Goal: Information Seeking & Learning: Learn about a topic

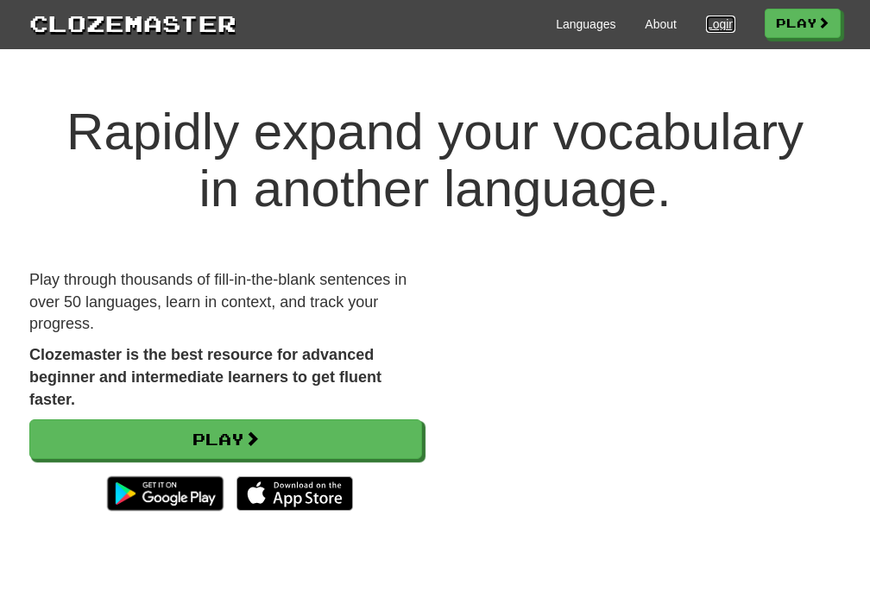
click at [707, 18] on link "Login" at bounding box center [720, 24] width 29 height 17
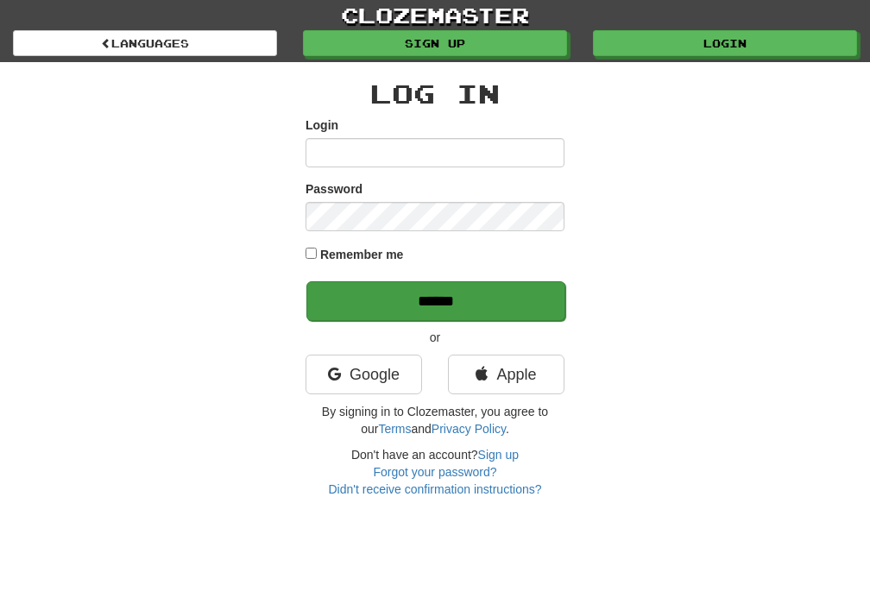
type input "*******"
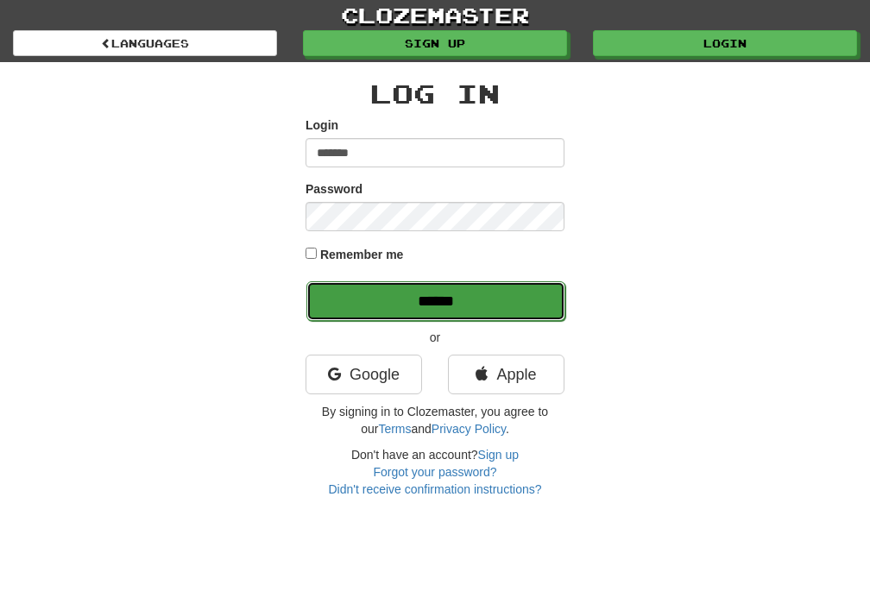
click at [420, 311] on input "******" at bounding box center [435, 301] width 259 height 40
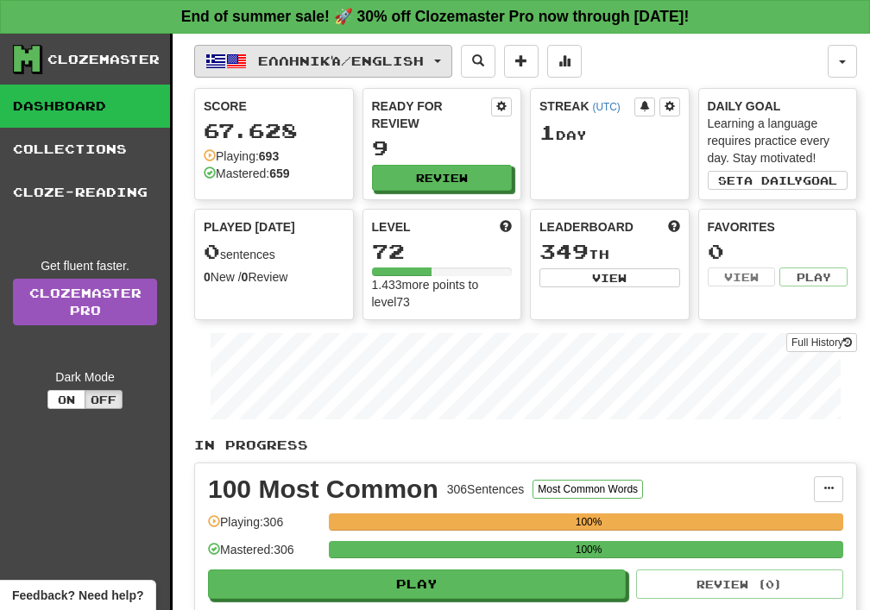
click at [449, 63] on button "Ελληνικά / English" at bounding box center [323, 61] width 258 height 33
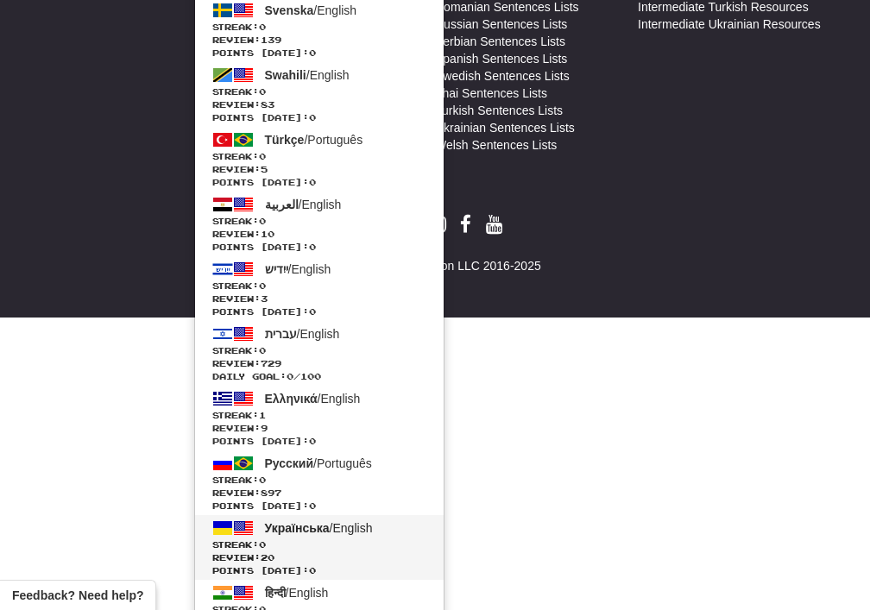
scroll to position [1158, 0]
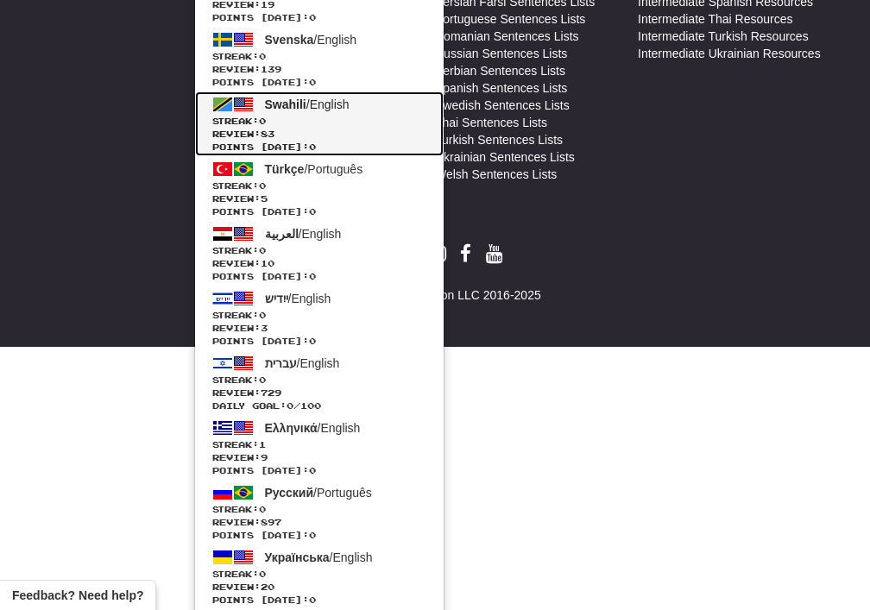
click at [248, 103] on span at bounding box center [243, 104] width 21 height 21
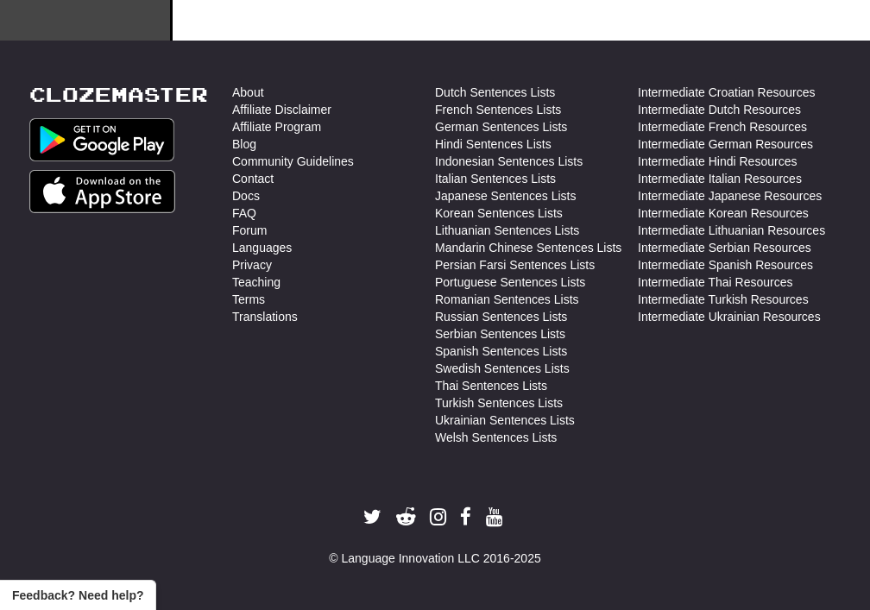
scroll to position [891, 0]
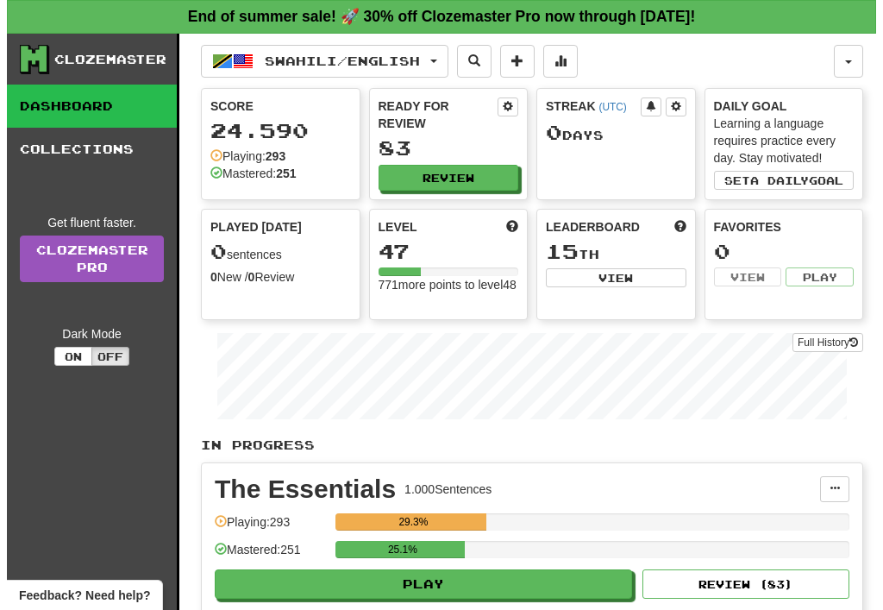
scroll to position [259, 0]
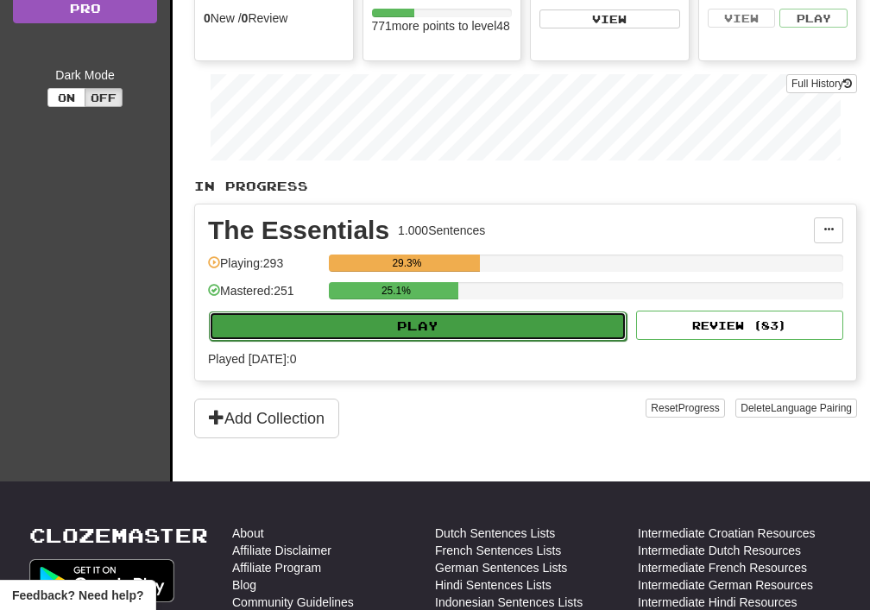
click at [421, 329] on button "Play" at bounding box center [418, 325] width 418 height 29
select select "**"
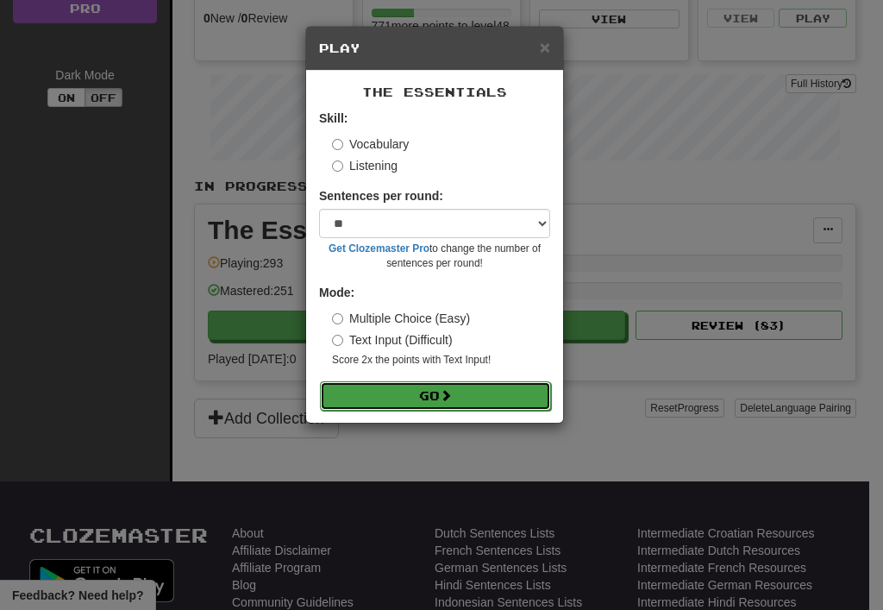
click at [424, 389] on button "Go" at bounding box center [435, 395] width 231 height 29
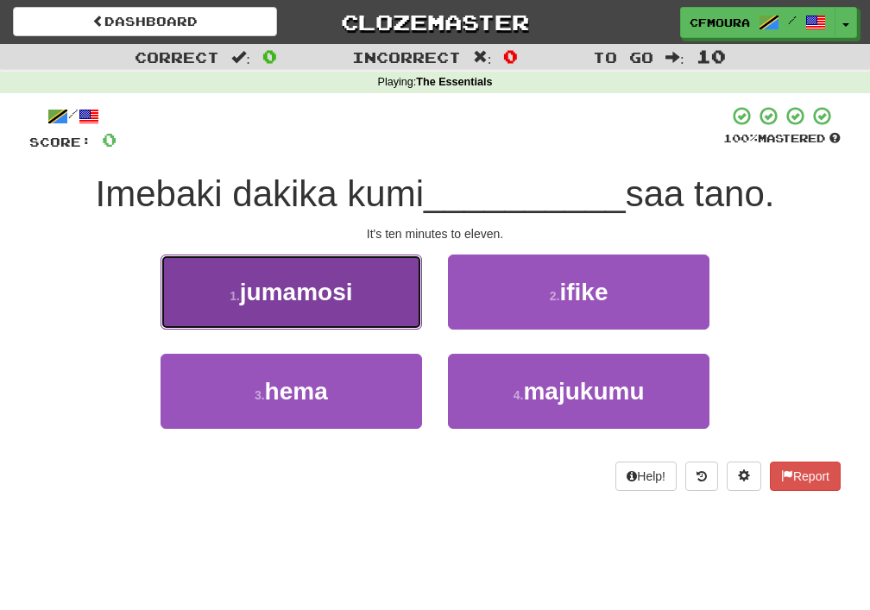
click at [346, 308] on button "1 . jumamosi" at bounding box center [290, 291] width 261 height 75
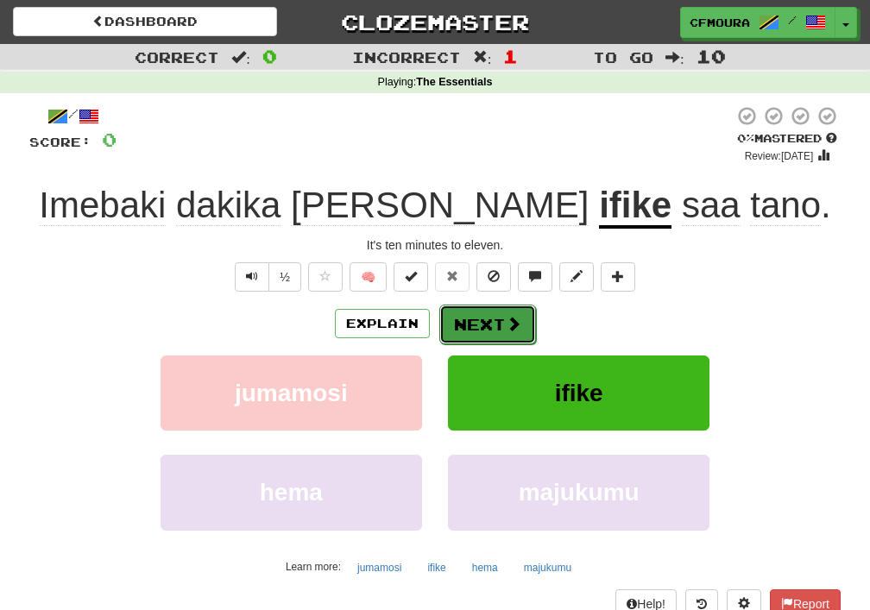
click at [481, 328] on button "Next" at bounding box center [487, 325] width 97 height 40
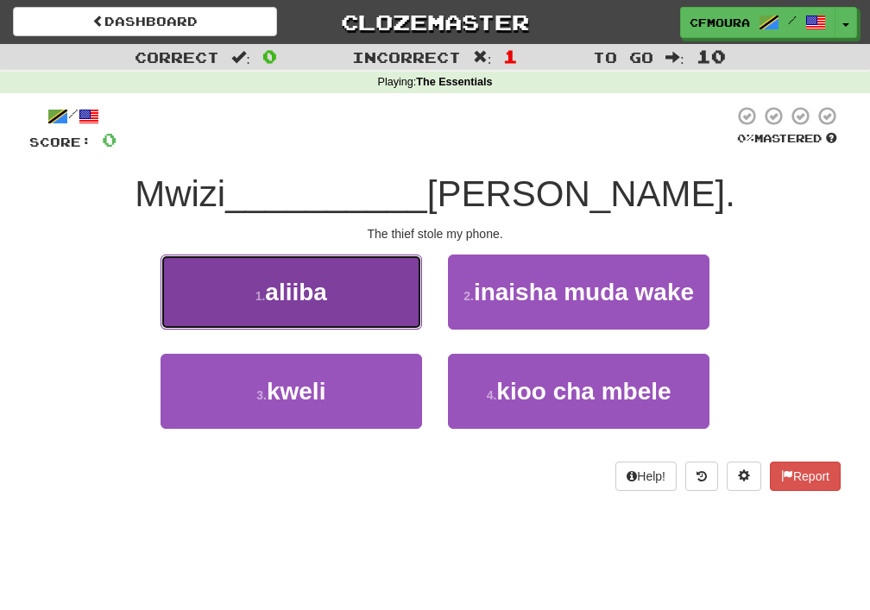
click at [267, 301] on span "aliiba" at bounding box center [296, 292] width 62 height 27
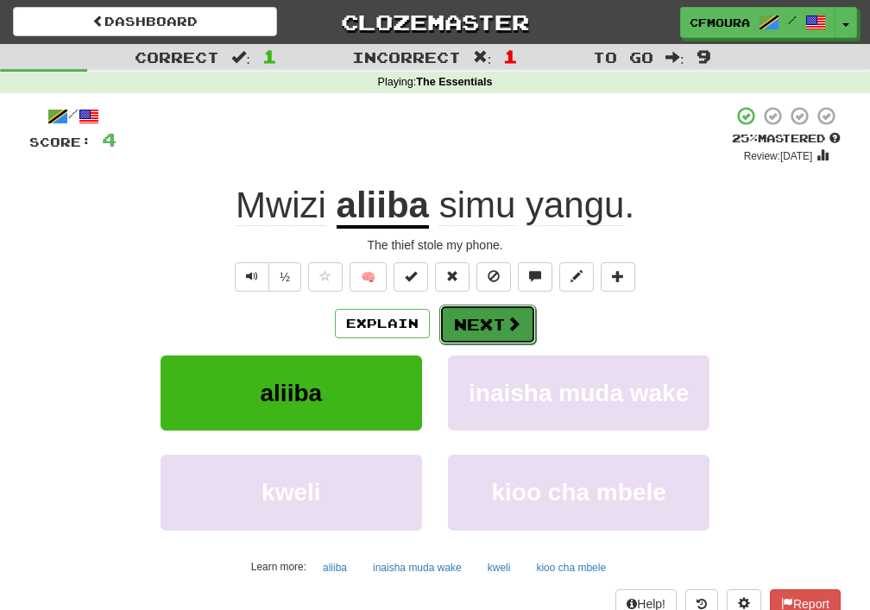
click at [506, 324] on span at bounding box center [514, 324] width 16 height 16
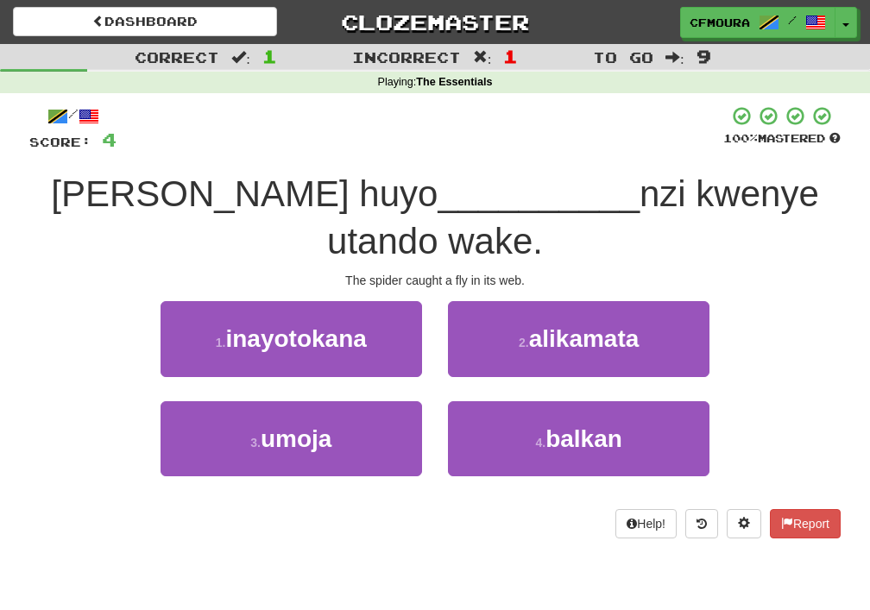
click at [310, 477] on div "3 . umoja" at bounding box center [291, 450] width 287 height 99
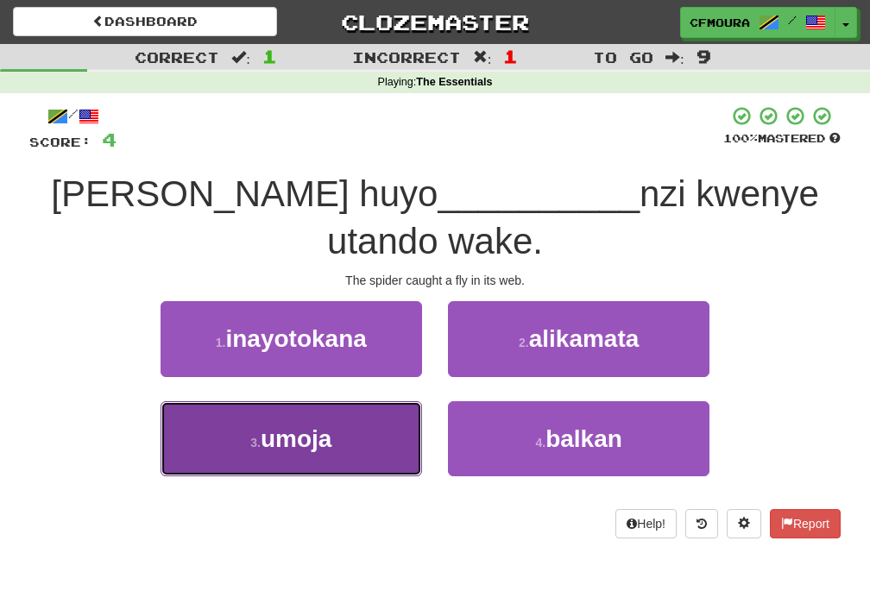
click at [328, 431] on span "umoja" at bounding box center [296, 438] width 71 height 27
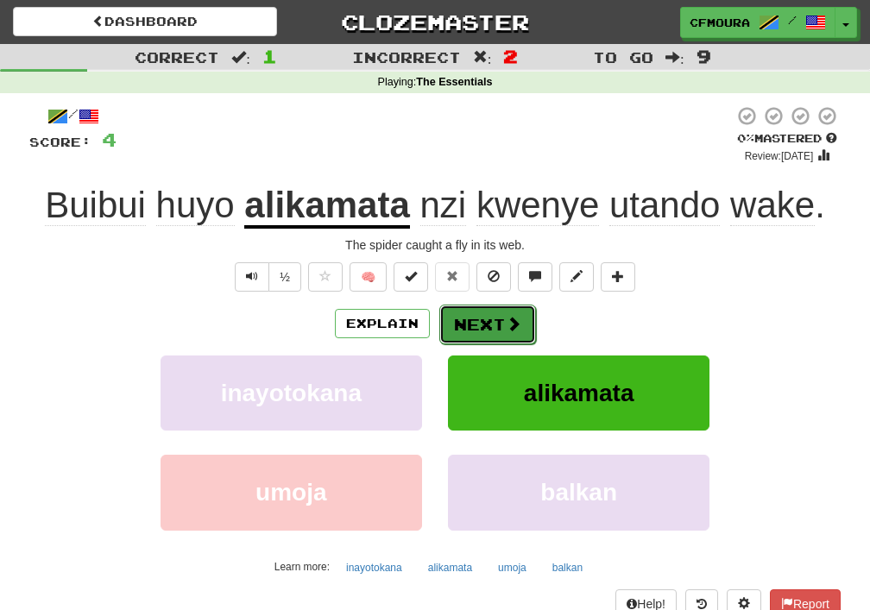
click at [493, 322] on button "Next" at bounding box center [487, 325] width 97 height 40
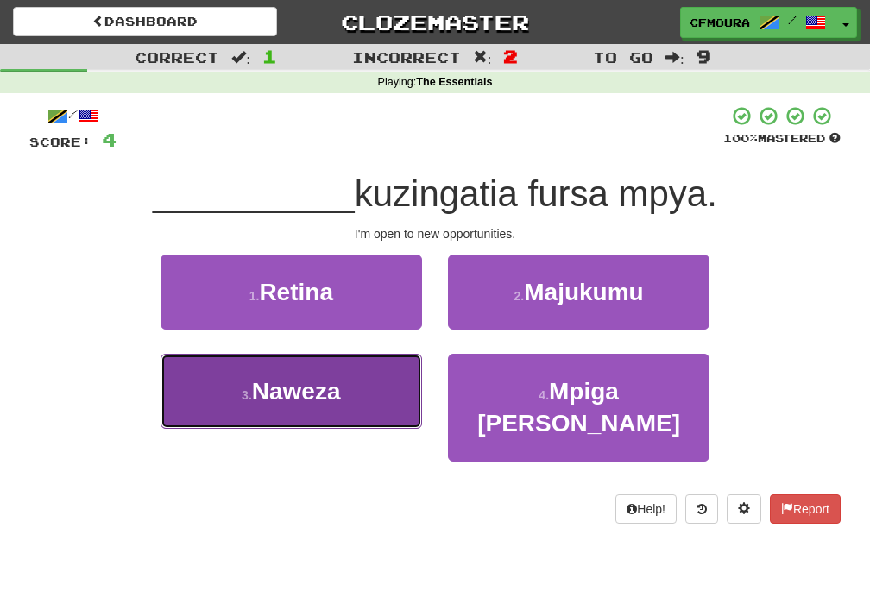
click at [293, 411] on button "3 . Naweza" at bounding box center [290, 391] width 261 height 75
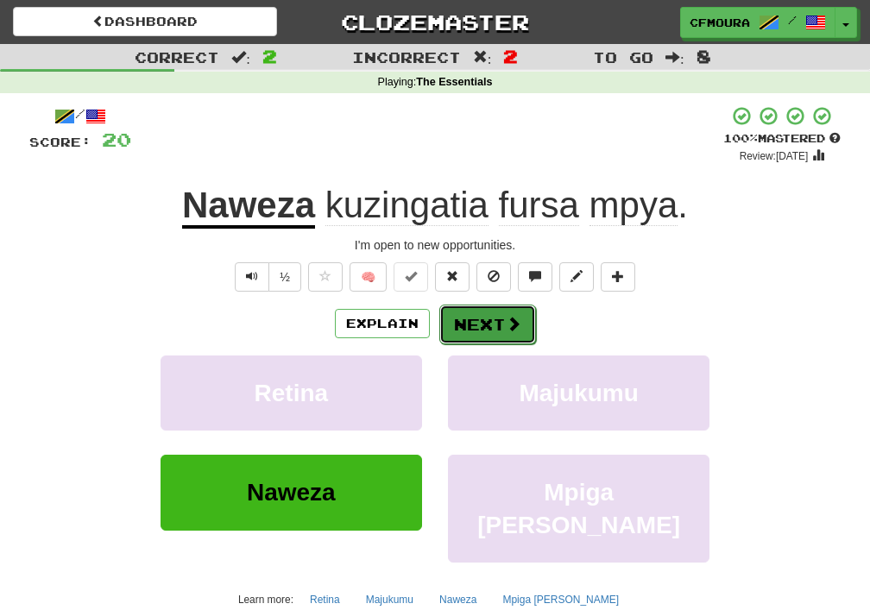
click at [507, 316] on span at bounding box center [514, 324] width 16 height 16
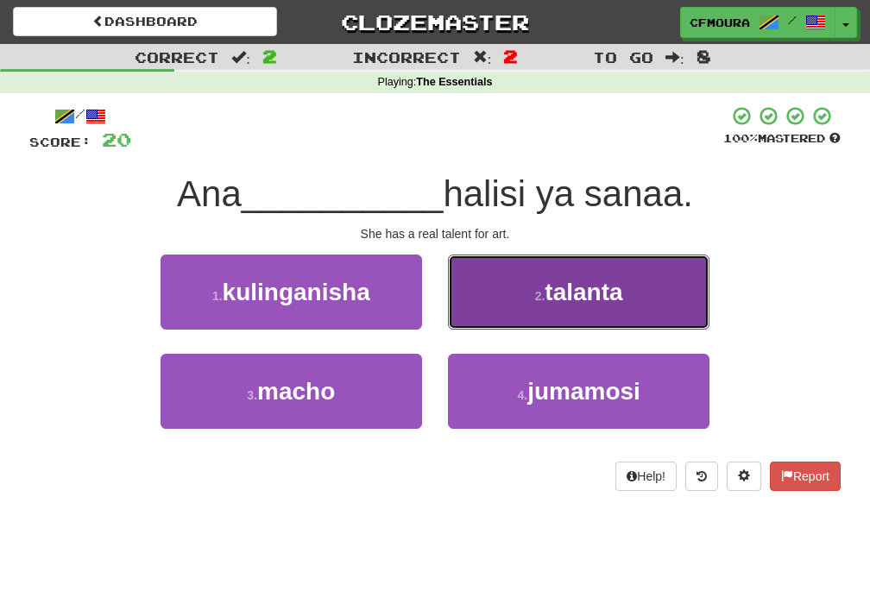
click at [573, 317] on button "2 . talanta" at bounding box center [578, 291] width 261 height 75
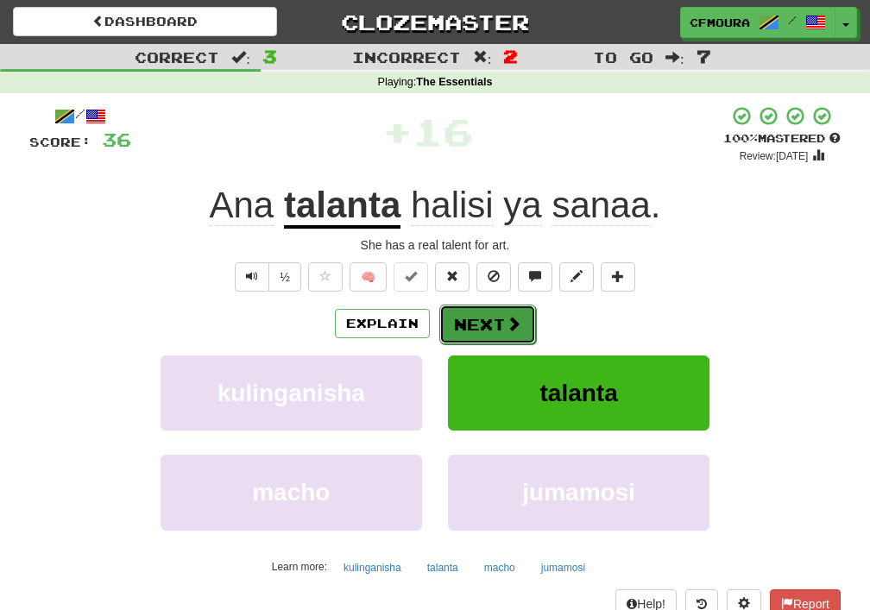
click at [503, 311] on button "Next" at bounding box center [487, 325] width 97 height 40
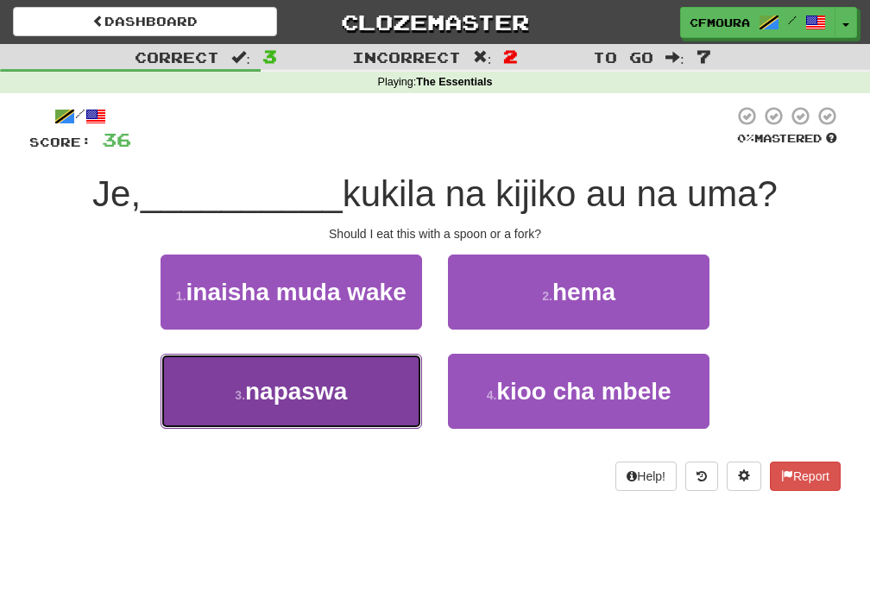
click at [321, 413] on button "3 . napaswa" at bounding box center [290, 391] width 261 height 75
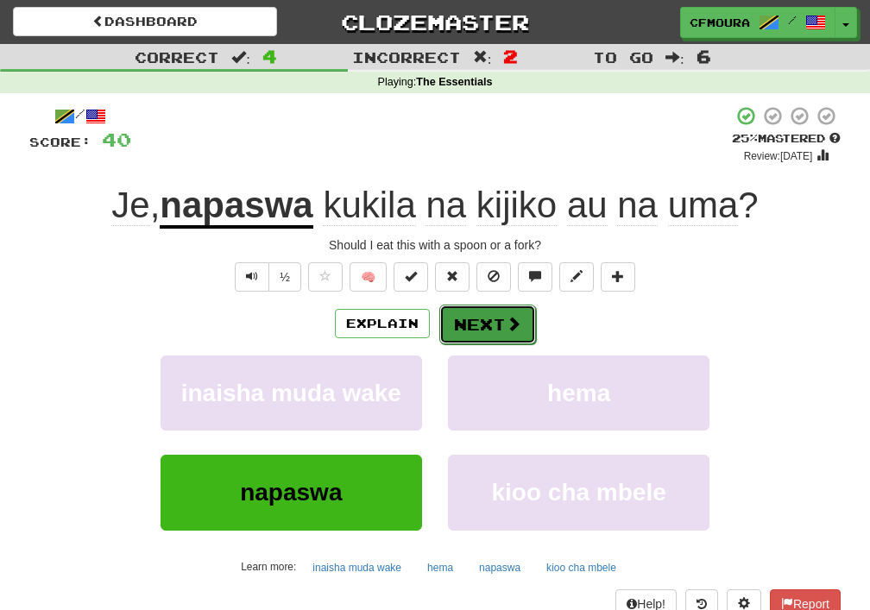
click at [511, 335] on button "Next" at bounding box center [487, 325] width 97 height 40
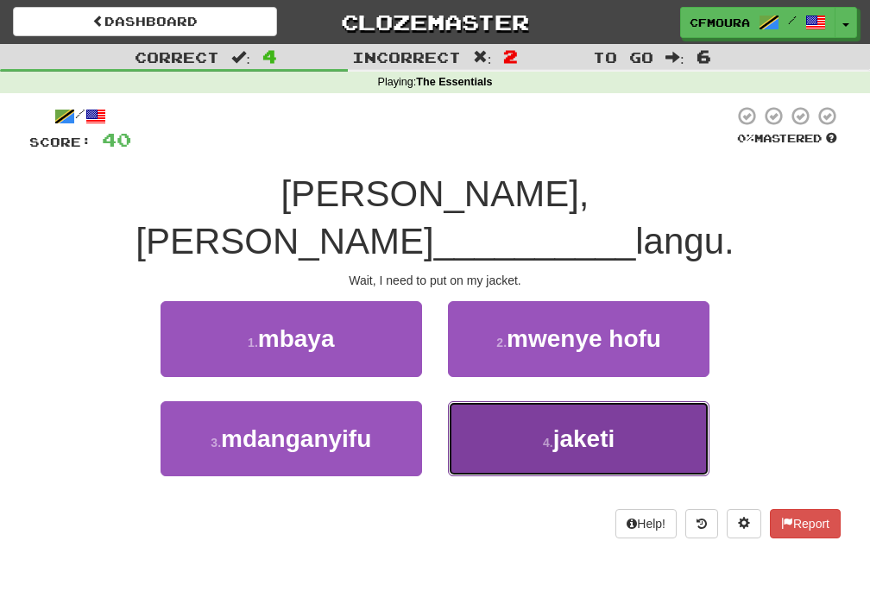
click at [545, 412] on button "4 . jaketi" at bounding box center [578, 438] width 261 height 75
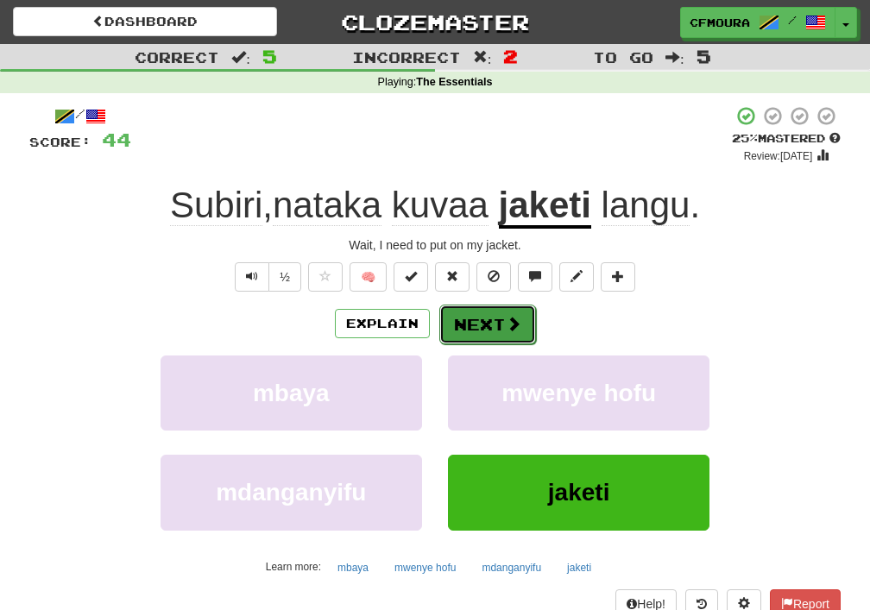
click at [503, 334] on button "Next" at bounding box center [487, 325] width 97 height 40
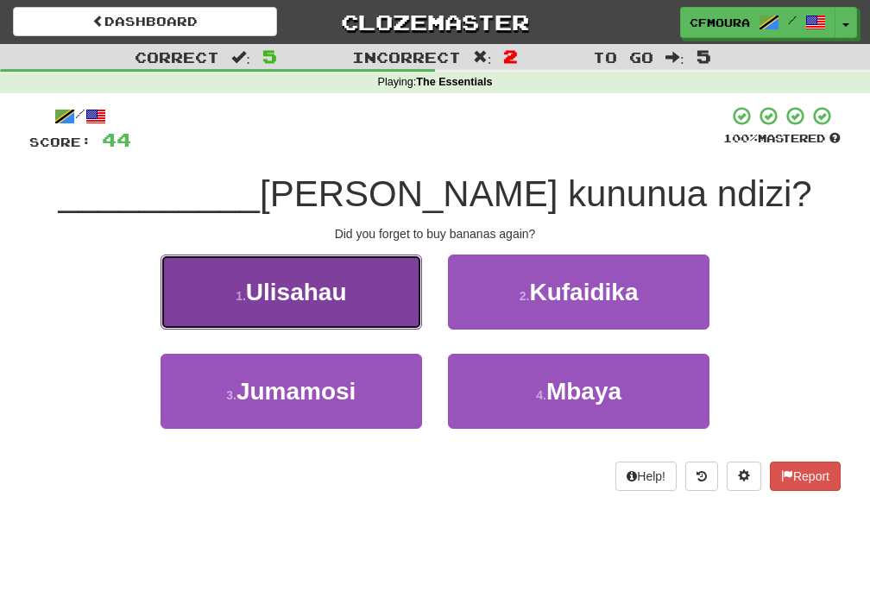
click at [286, 304] on span "Ulisahau" at bounding box center [296, 292] width 101 height 27
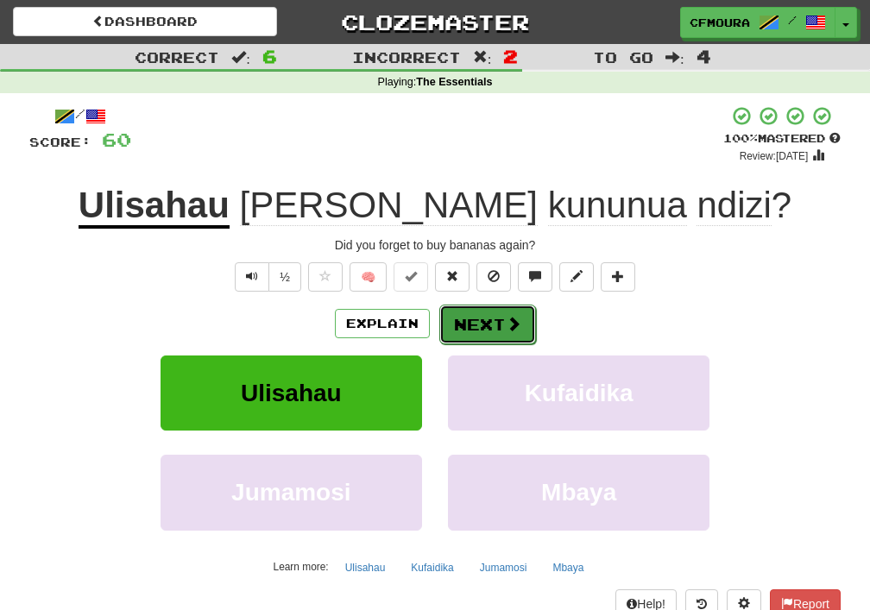
click at [498, 320] on button "Next" at bounding box center [487, 325] width 97 height 40
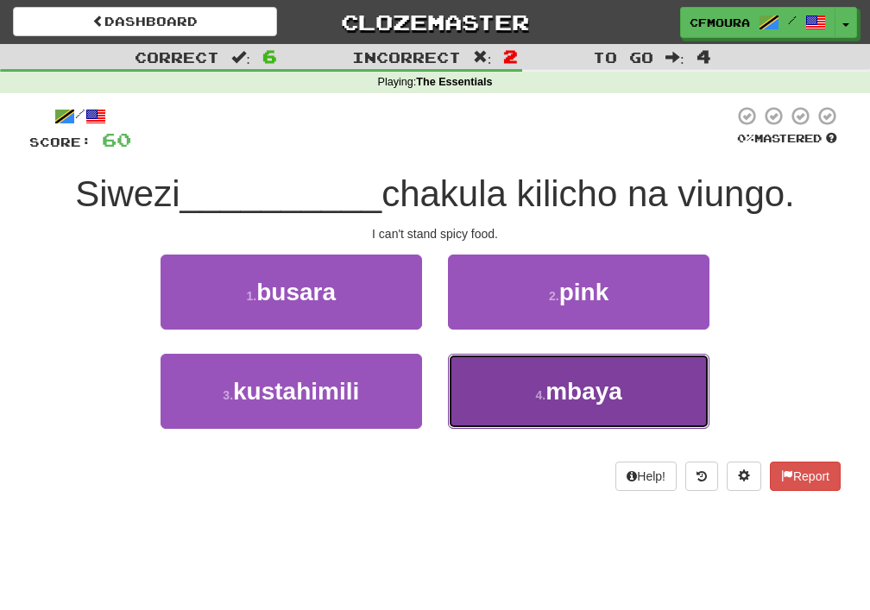
click at [582, 425] on button "4 . mbaya" at bounding box center [578, 391] width 261 height 75
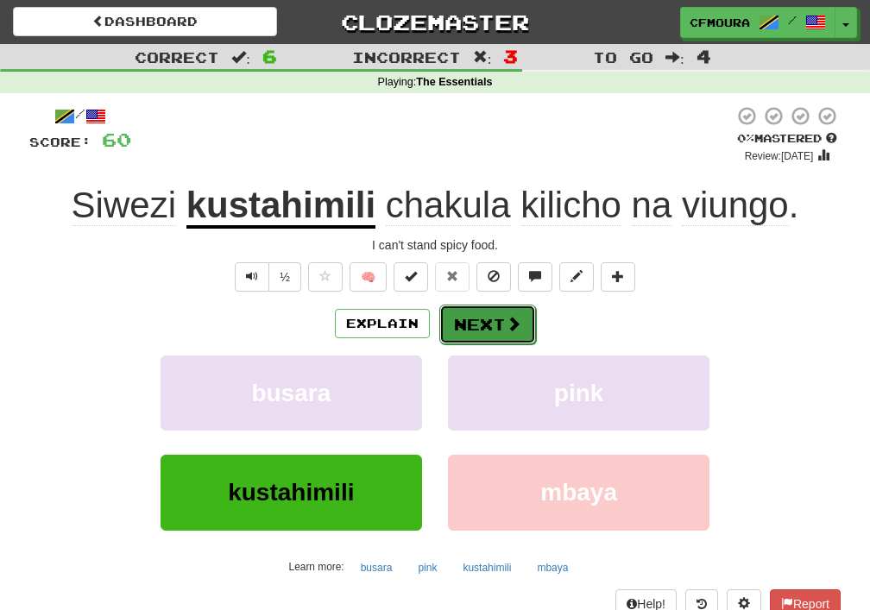
click at [496, 326] on button "Next" at bounding box center [487, 325] width 97 height 40
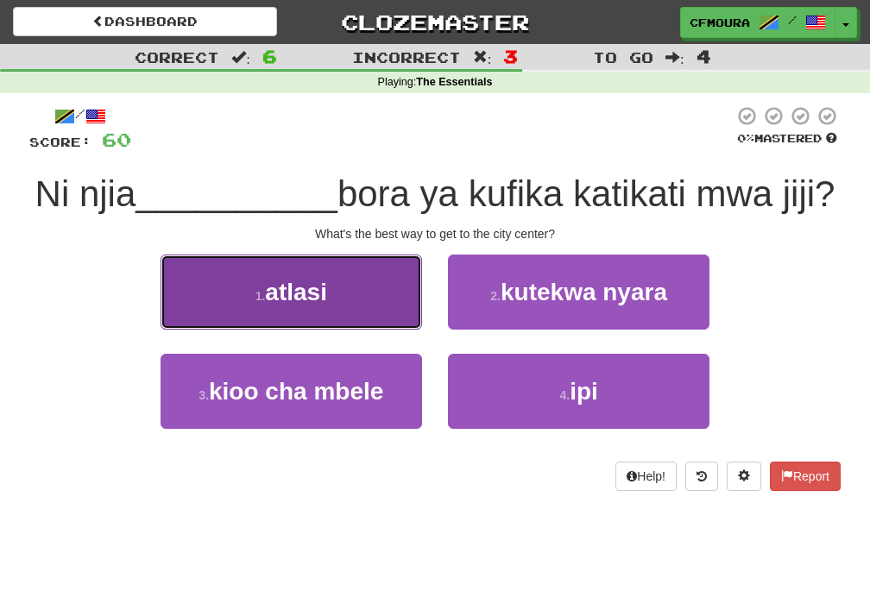
click at [367, 330] on button "1 . atlasi" at bounding box center [290, 291] width 261 height 75
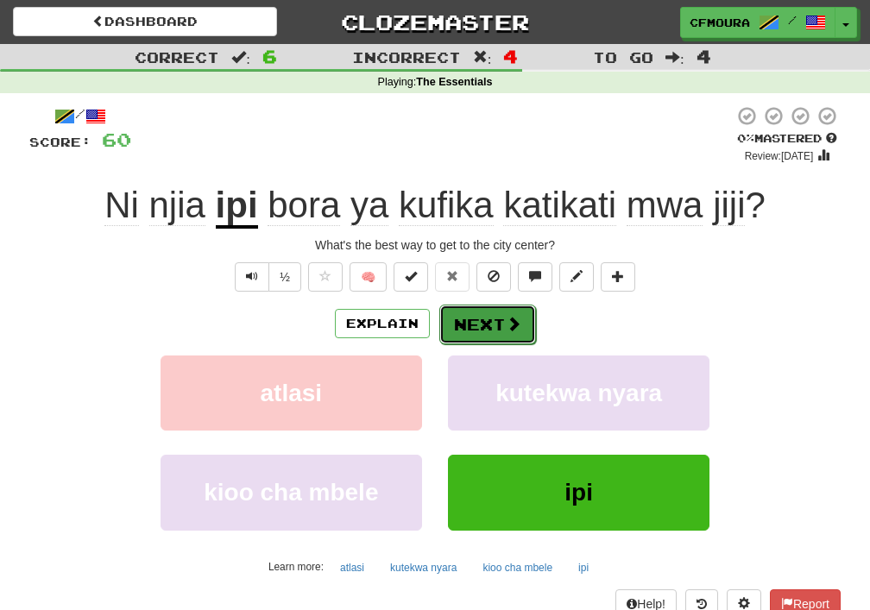
click at [507, 316] on span at bounding box center [514, 324] width 16 height 16
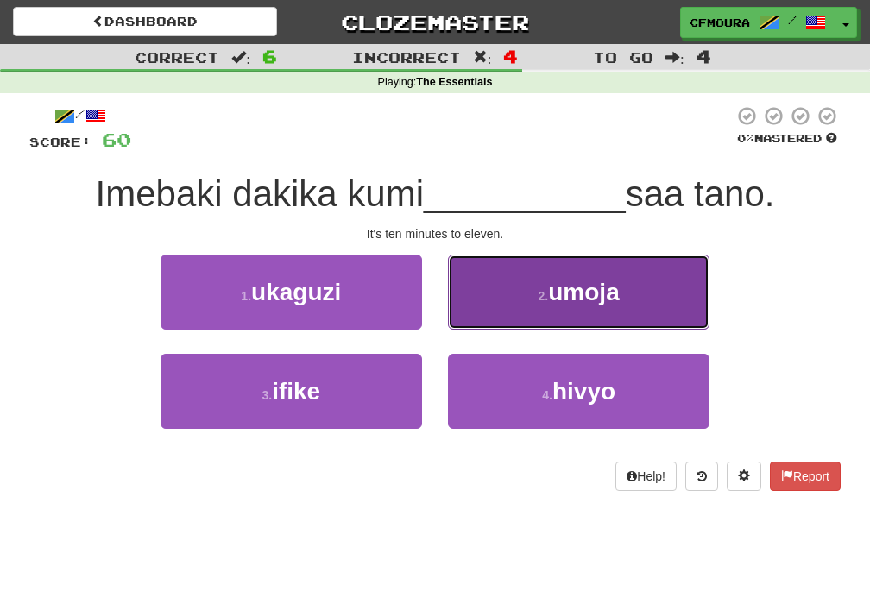
click at [602, 301] on span "umoja" at bounding box center [583, 292] width 71 height 27
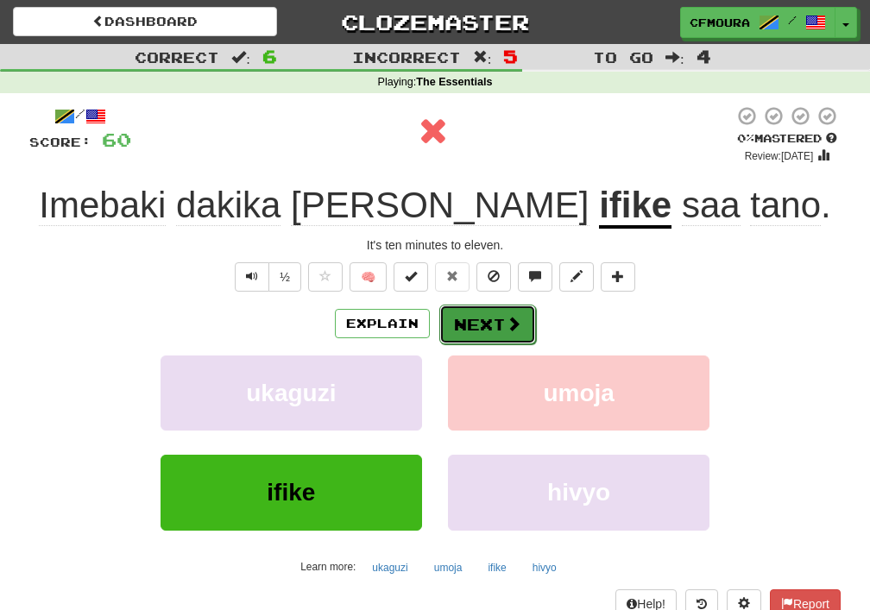
click at [506, 326] on span at bounding box center [514, 324] width 16 height 16
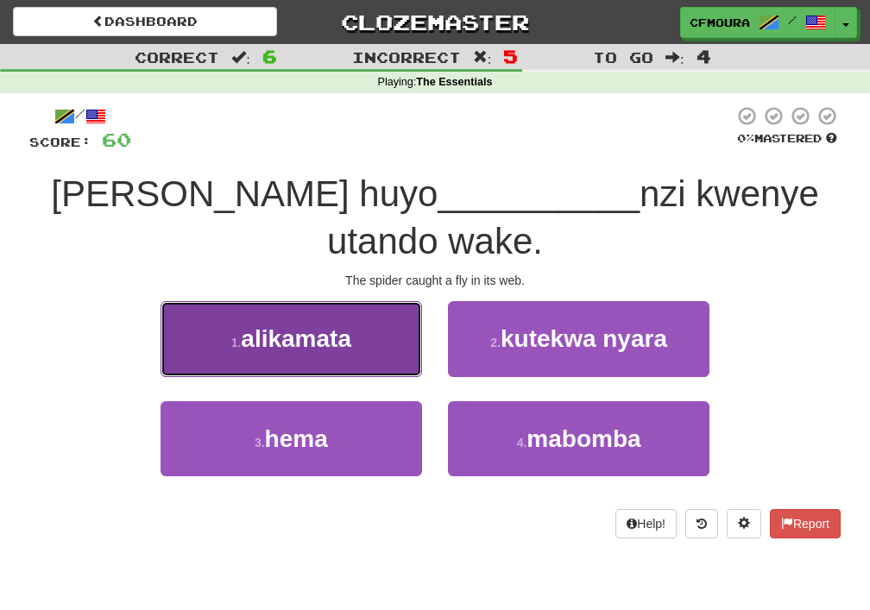
click at [304, 346] on span "alikamata" at bounding box center [296, 338] width 110 height 27
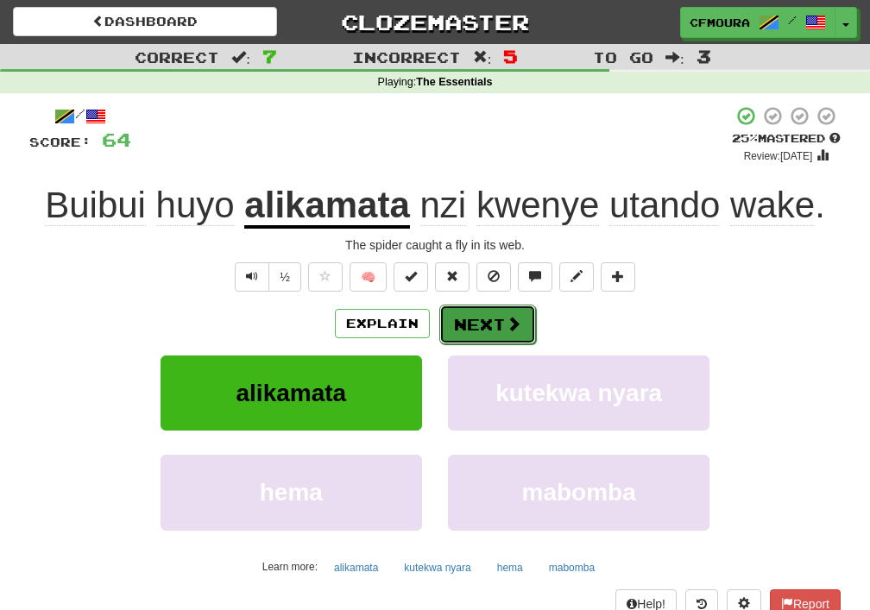
click at [484, 325] on button "Next" at bounding box center [487, 325] width 97 height 40
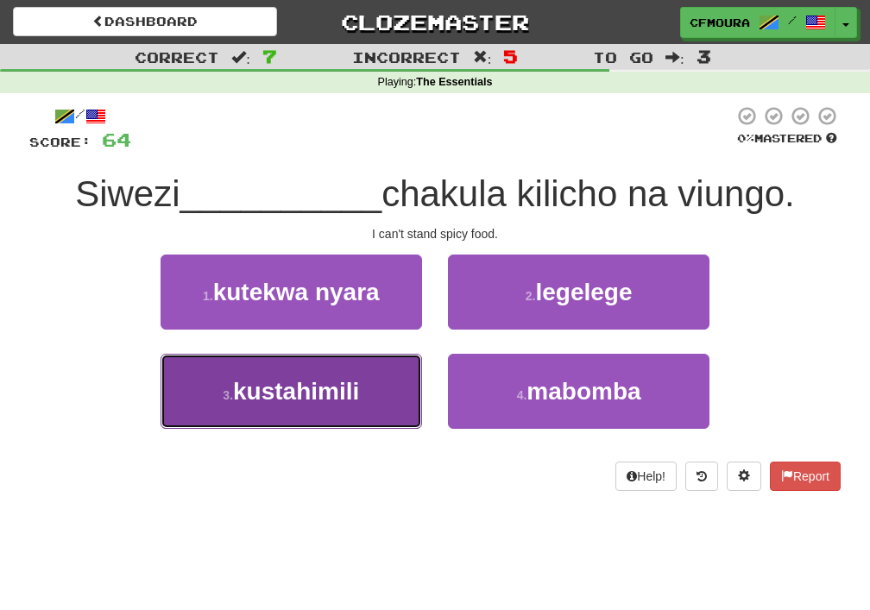
click at [305, 405] on button "3 . kustahimili" at bounding box center [290, 391] width 261 height 75
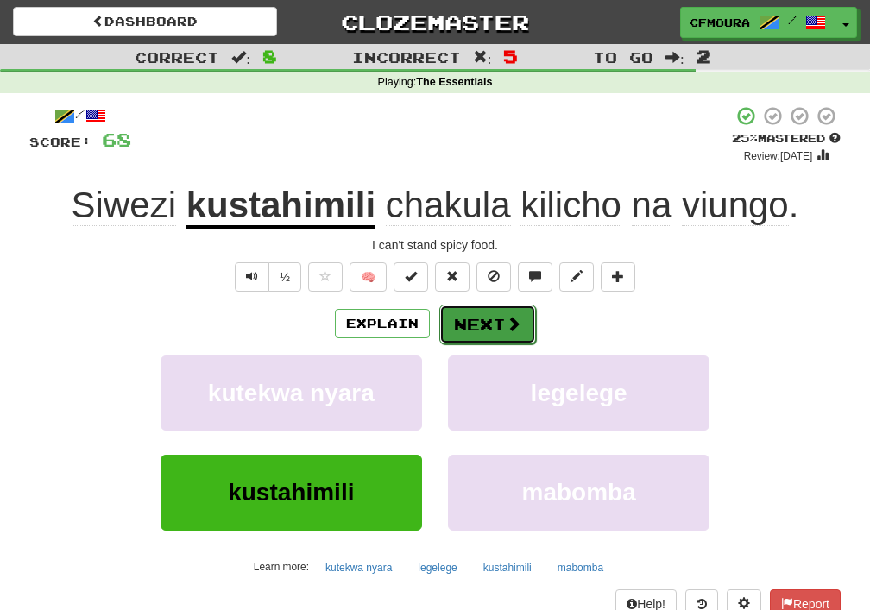
click at [474, 330] on button "Next" at bounding box center [487, 325] width 97 height 40
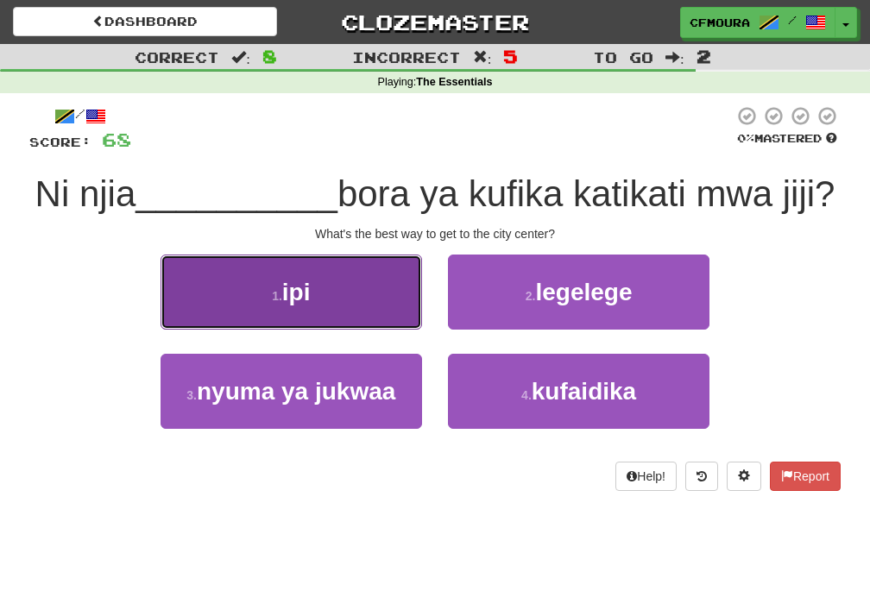
click at [330, 330] on button "1 . ipi" at bounding box center [290, 291] width 261 height 75
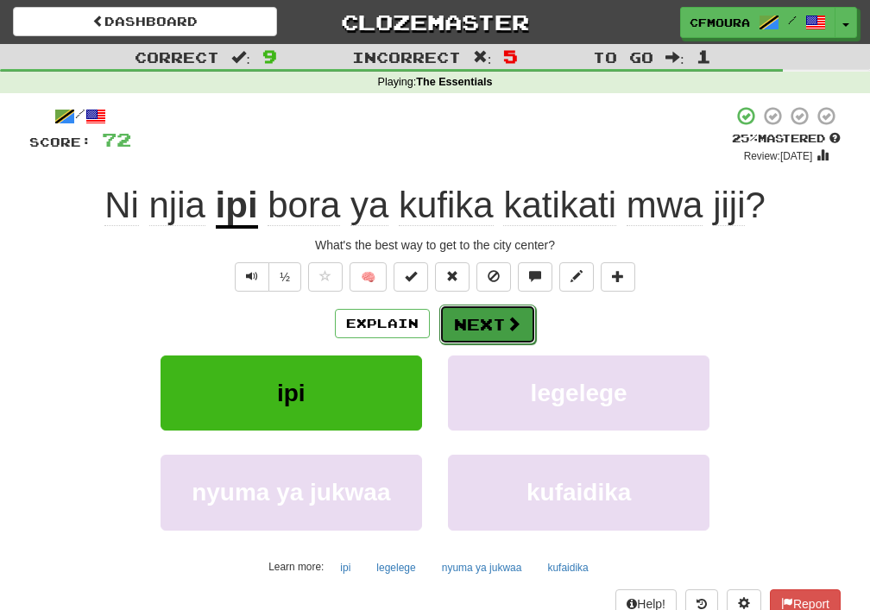
click at [512, 329] on span at bounding box center [514, 324] width 16 height 16
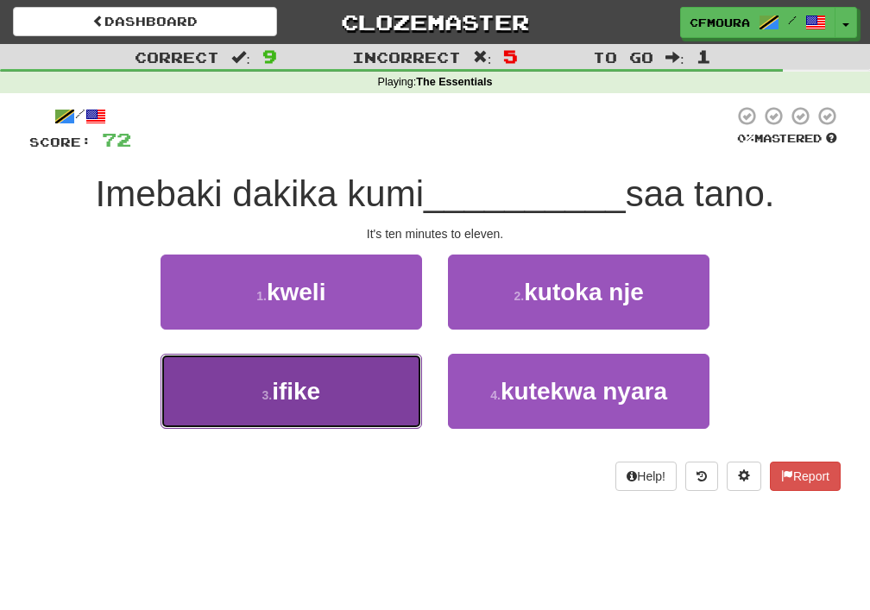
click at [342, 397] on button "3 . ifike" at bounding box center [290, 391] width 261 height 75
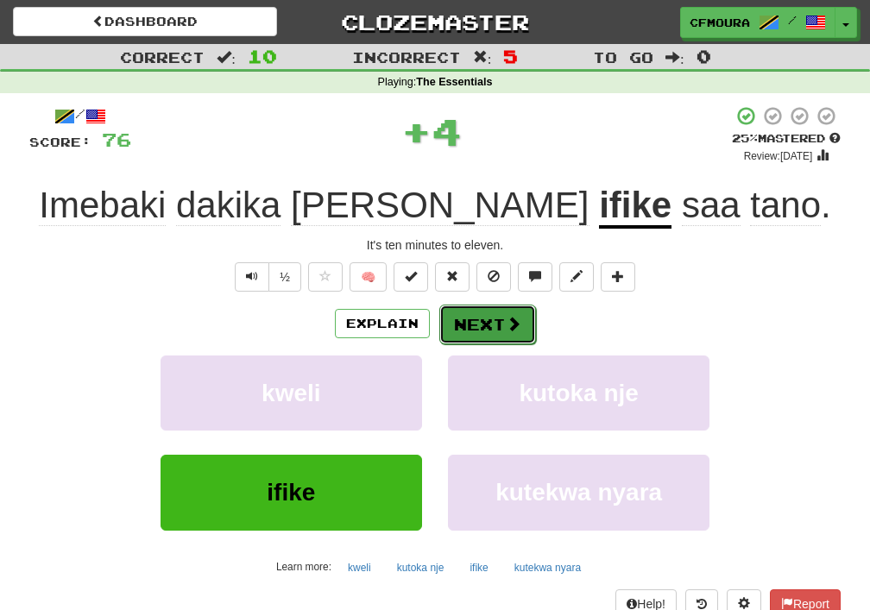
click at [480, 323] on button "Next" at bounding box center [487, 325] width 97 height 40
